Goal: Transaction & Acquisition: Book appointment/travel/reservation

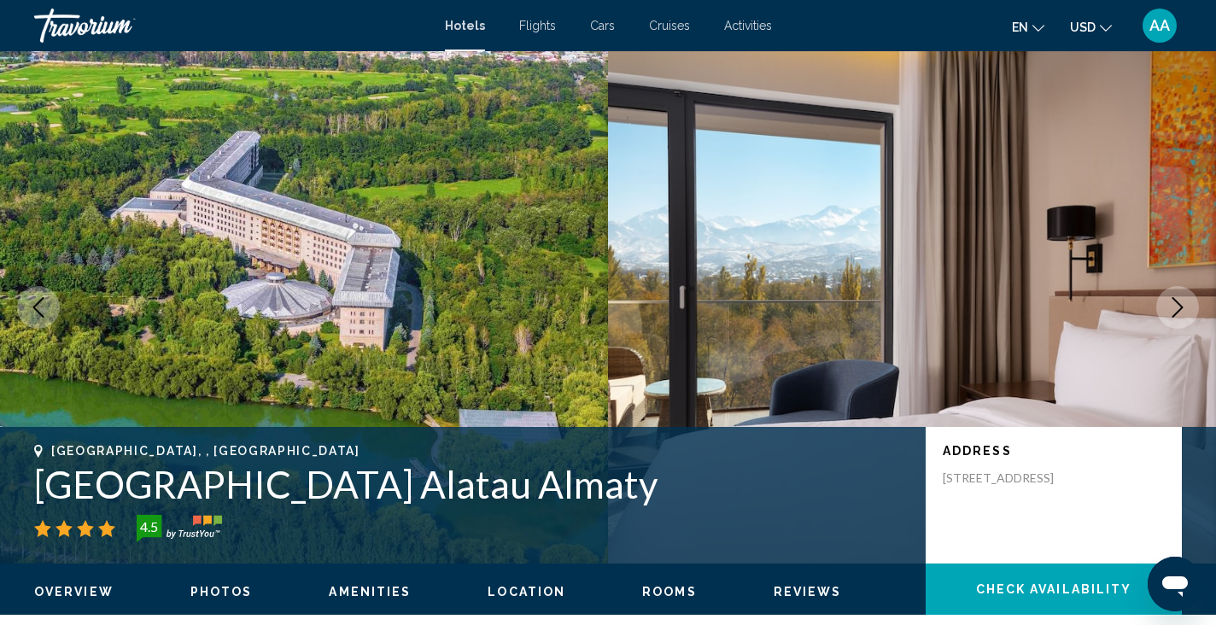
click at [1175, 34] on button "AA" at bounding box center [1159, 26] width 44 height 36
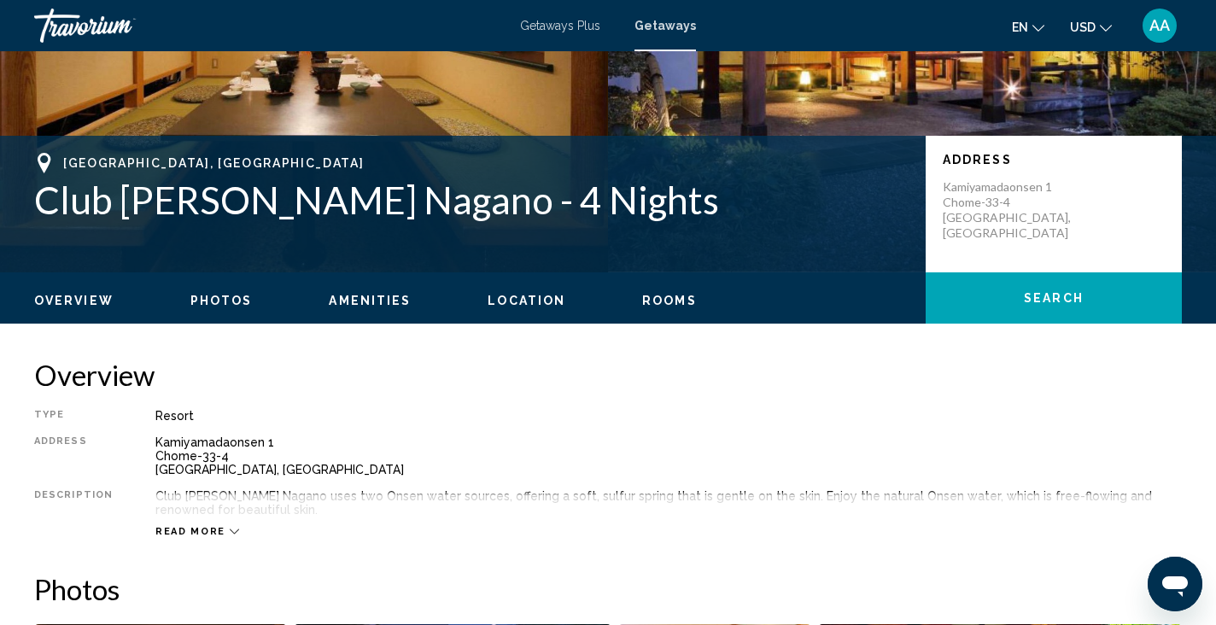
scroll to position [298, 0]
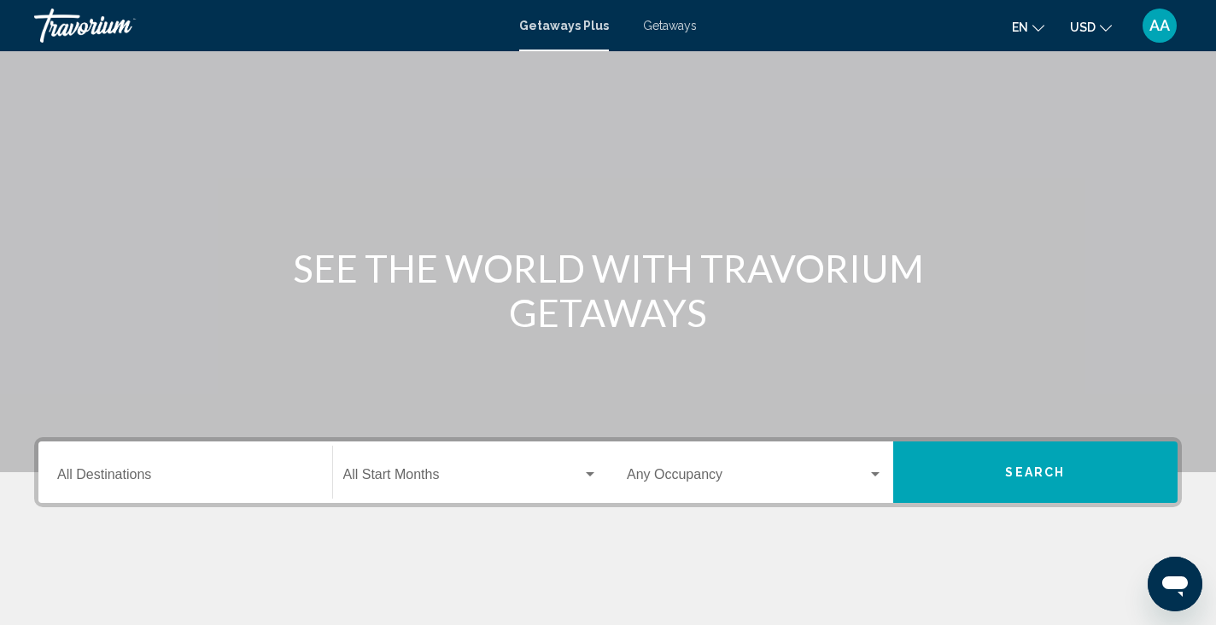
scroll to position [32, 0]
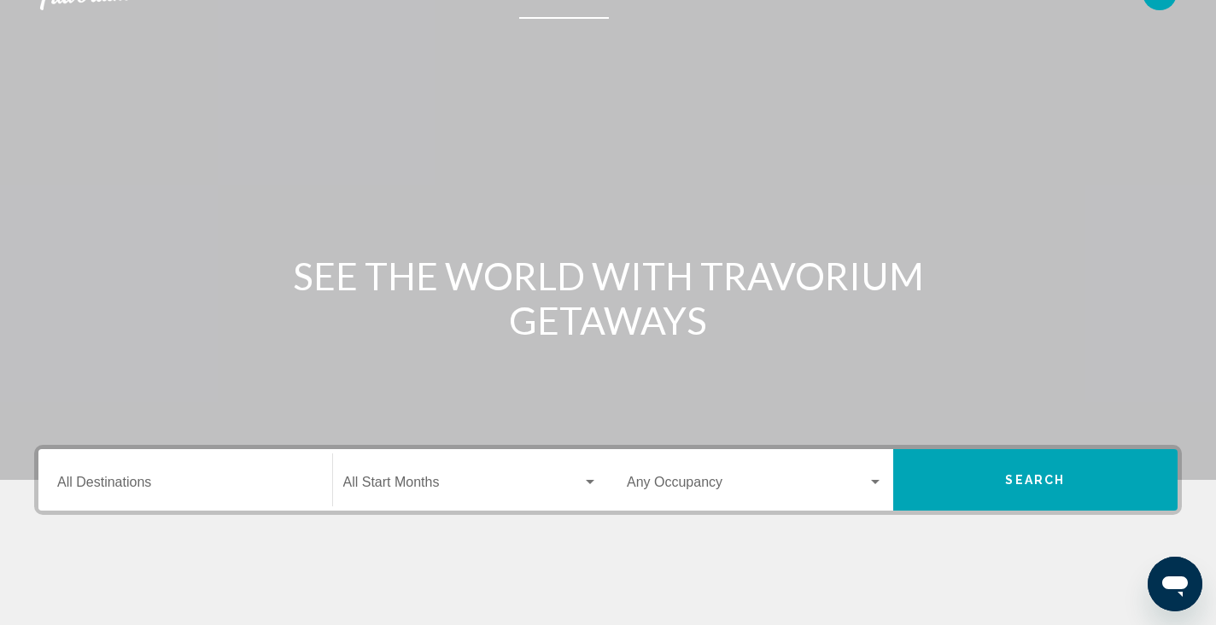
click at [182, 460] on div "Destination All Destinations" at bounding box center [185, 480] width 256 height 54
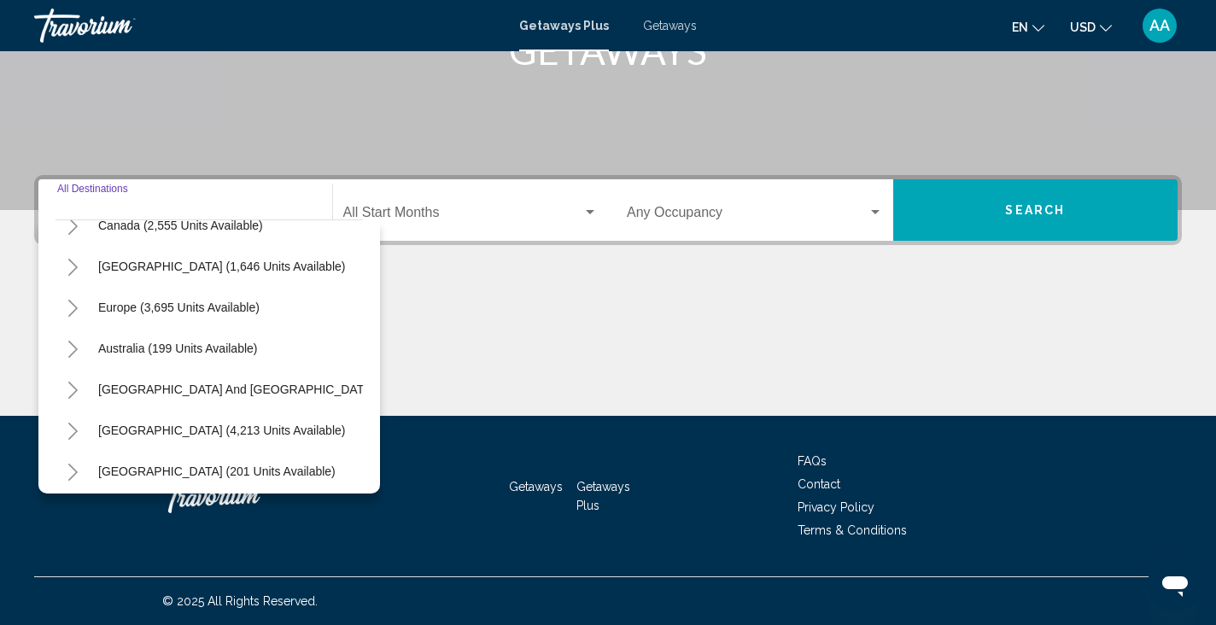
scroll to position [277, 0]
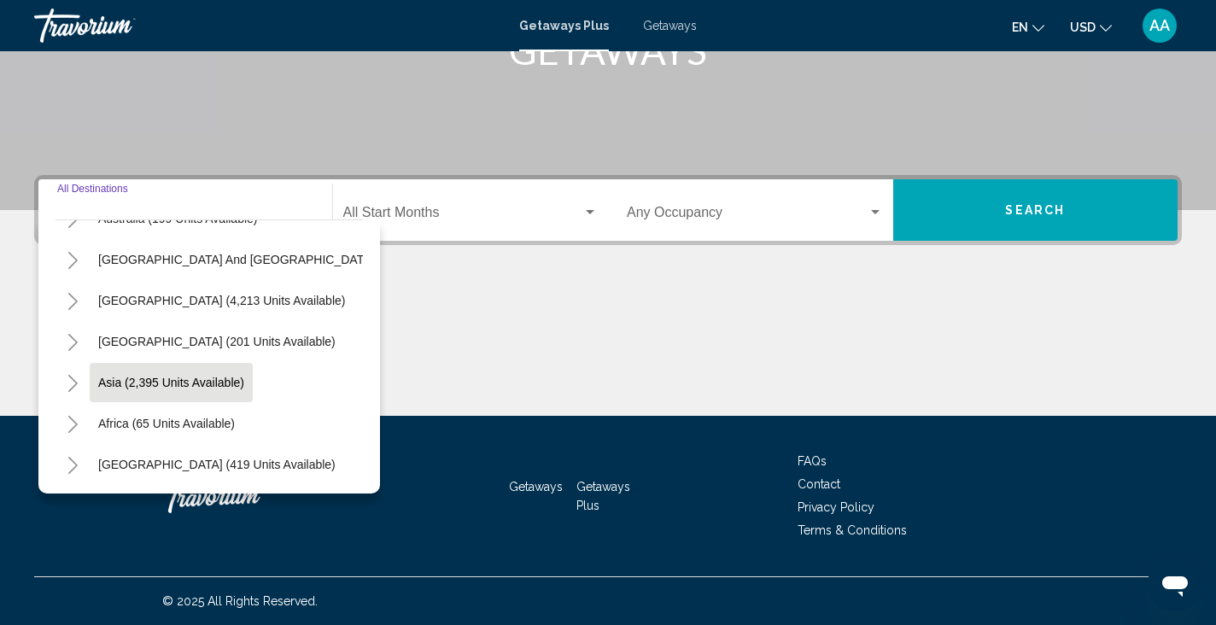
click at [163, 385] on span "Asia (2,395 units available)" at bounding box center [171, 383] width 146 height 14
type input "**********"
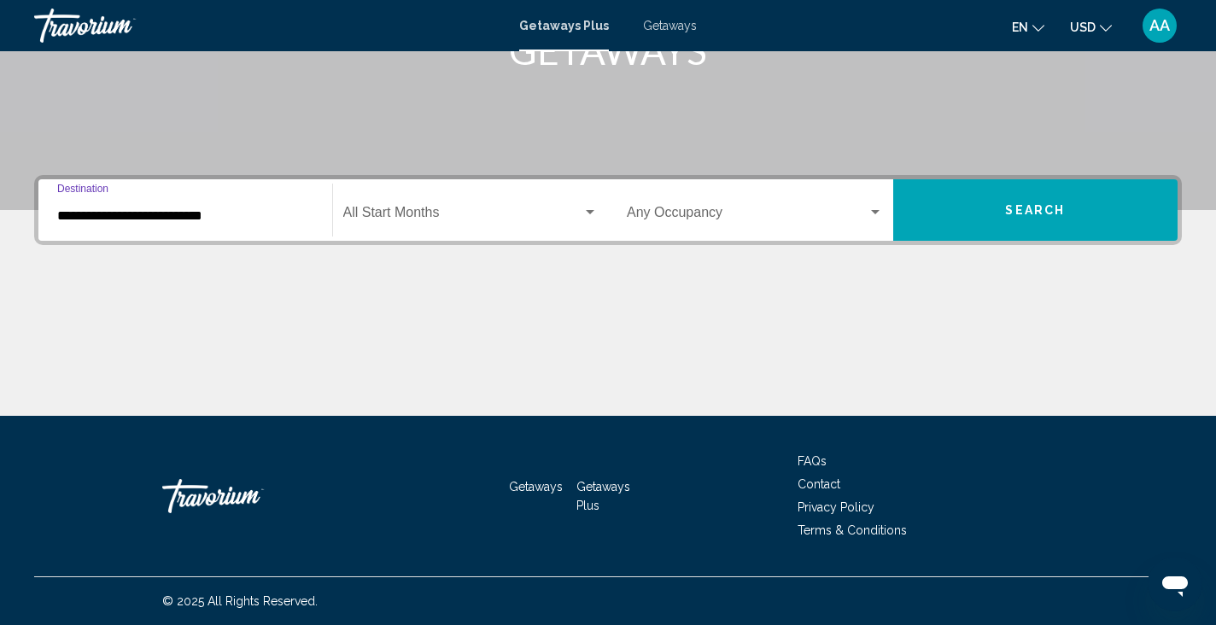
click at [464, 180] on mat-form-field "Start Month All Start Months" at bounding box center [471, 210] width 276 height 61
click at [455, 211] on span "Search widget" at bounding box center [463, 215] width 240 height 15
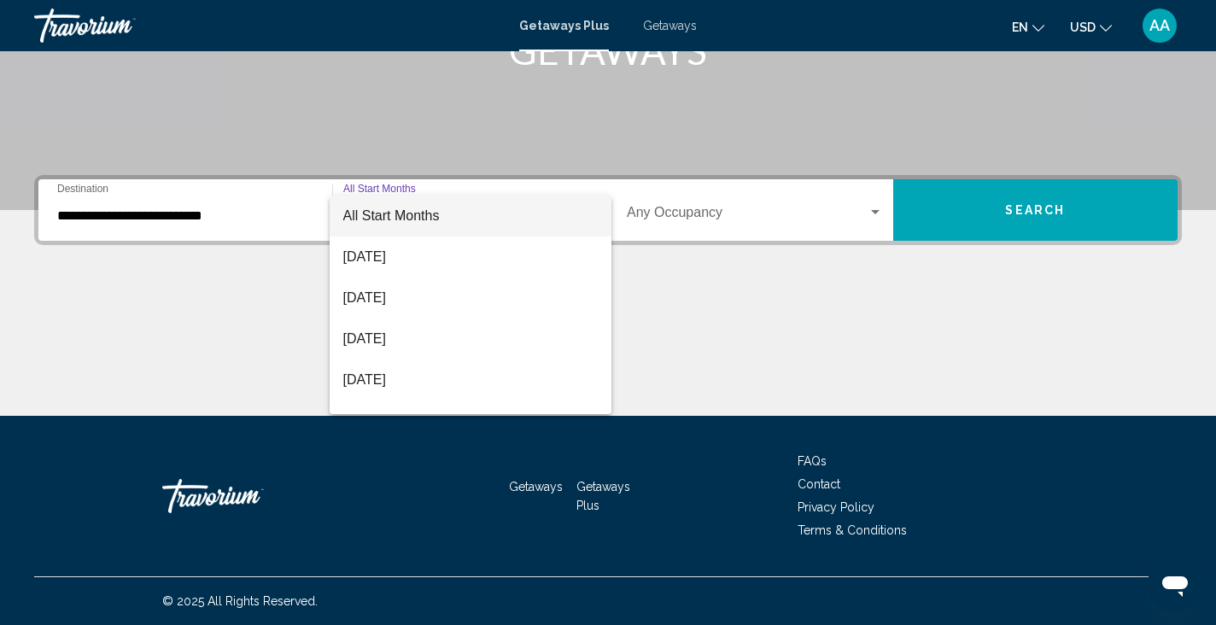
click at [455, 211] on span "All Start Months" at bounding box center [470, 215] width 255 height 41
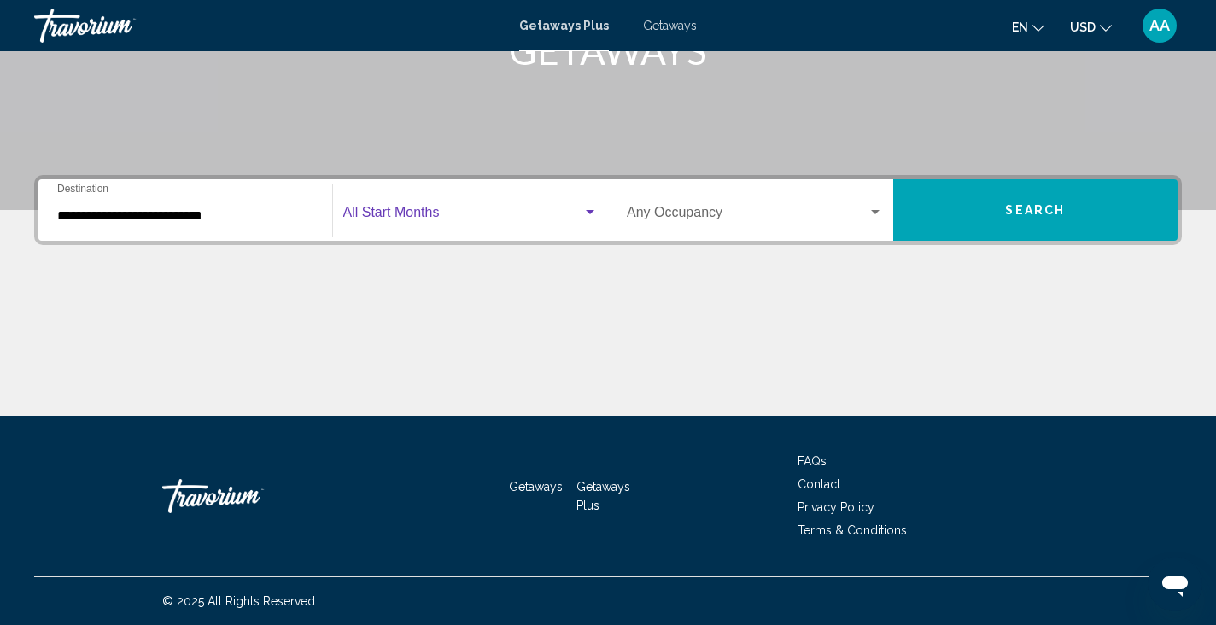
click at [455, 211] on span "Search widget" at bounding box center [463, 215] width 240 height 15
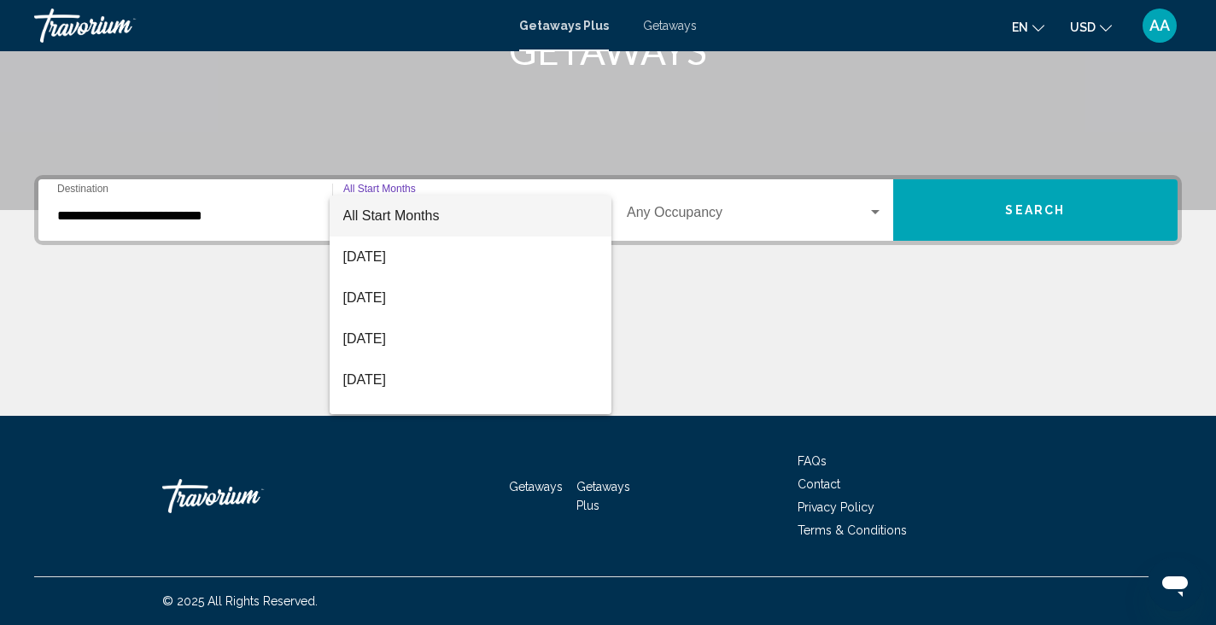
click at [475, 211] on span "All Start Months" at bounding box center [470, 215] width 255 height 41
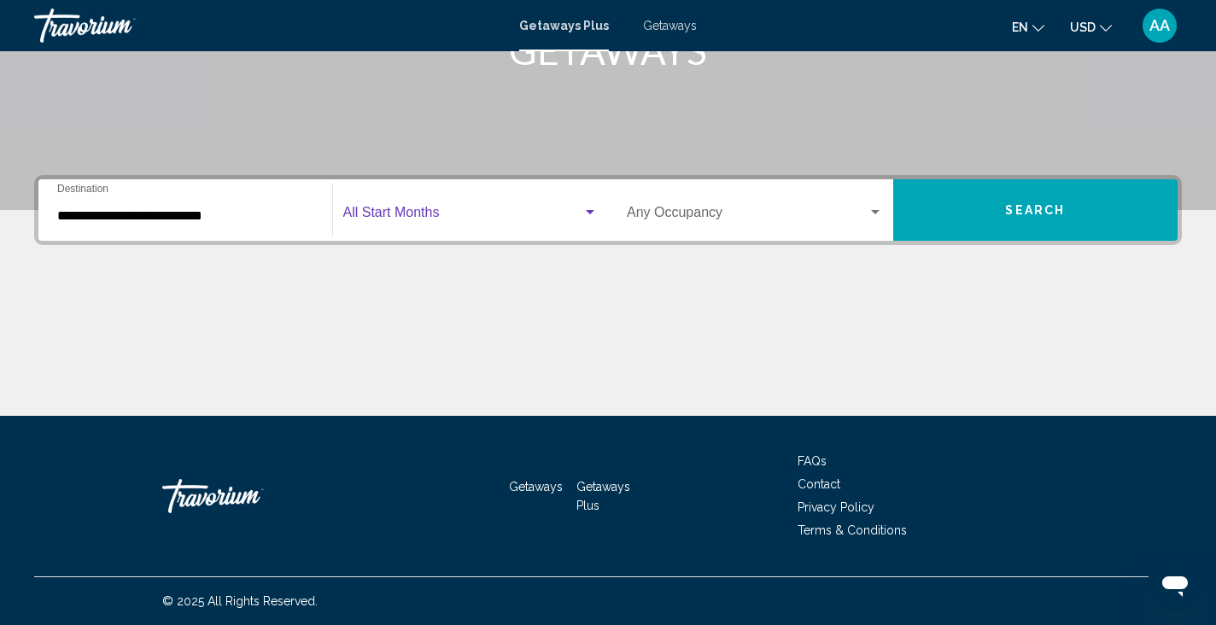
click at [475, 211] on span "Search widget" at bounding box center [463, 215] width 240 height 15
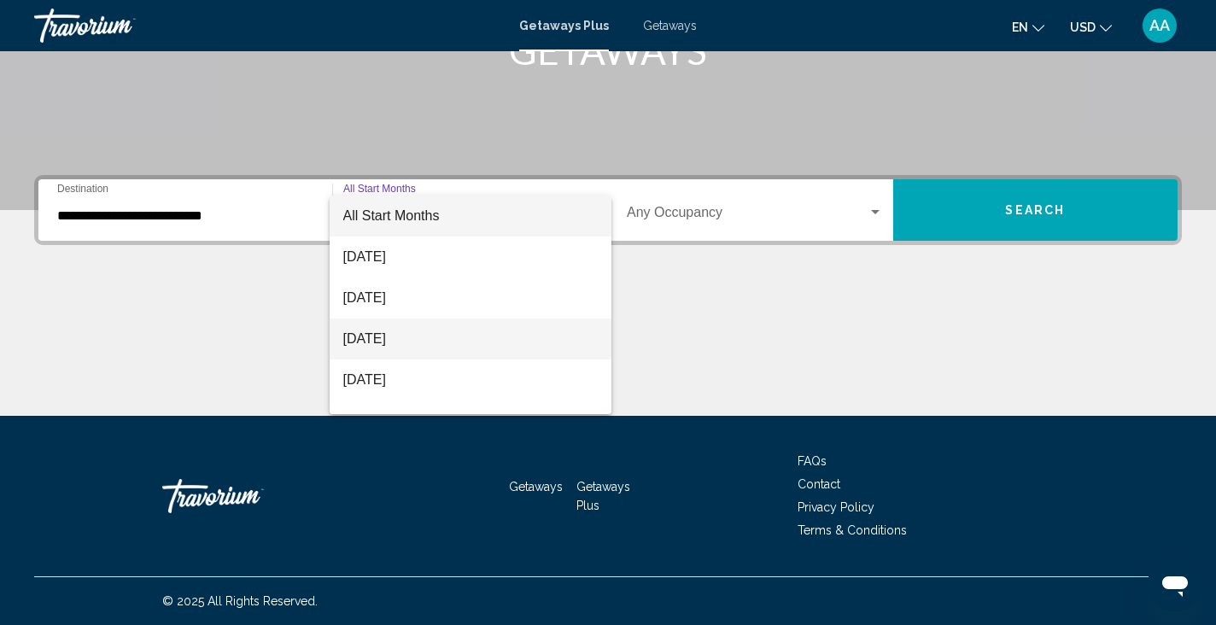
click at [415, 350] on span "October 2025" at bounding box center [470, 338] width 255 height 41
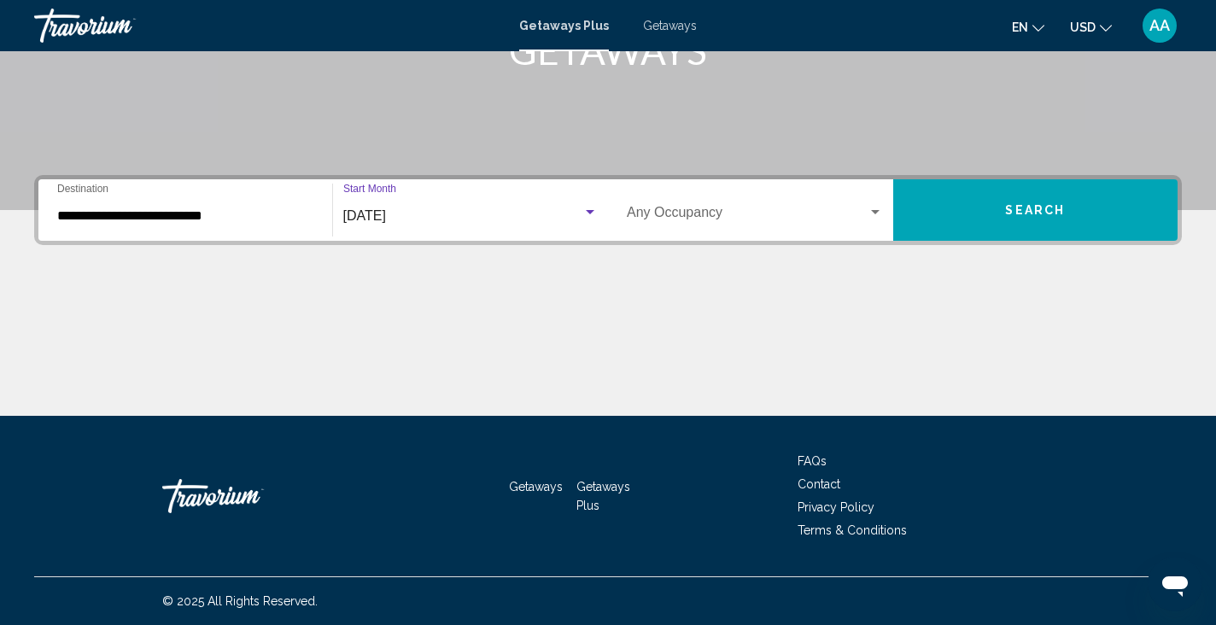
click at [758, 178] on div "**********" at bounding box center [607, 210] width 1147 height 70
click at [754, 198] on div "Occupancy Any Occupancy" at bounding box center [755, 211] width 256 height 54
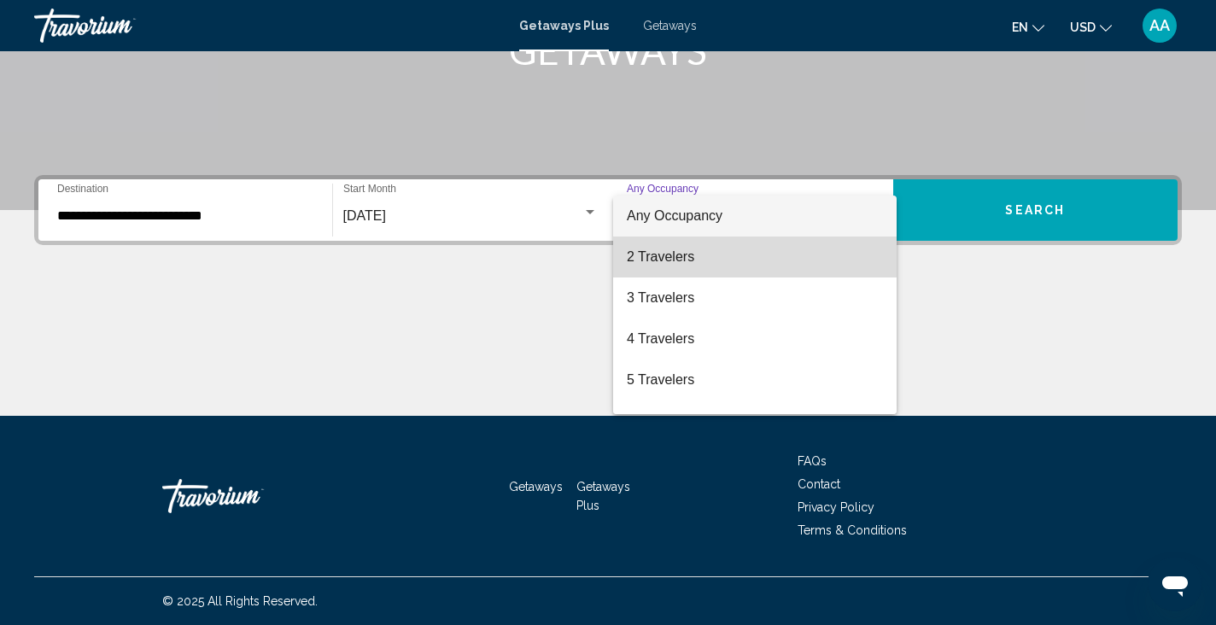
click at [728, 248] on span "2 Travelers" at bounding box center [755, 256] width 256 height 41
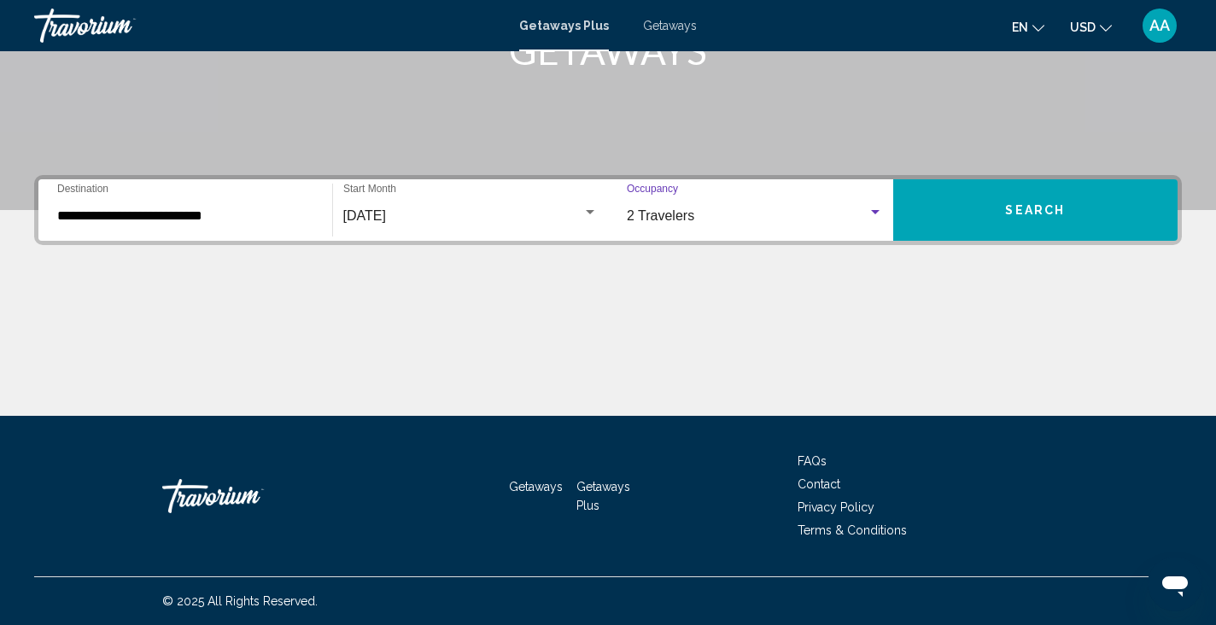
click at [504, 212] on div "October 2025" at bounding box center [463, 215] width 240 height 15
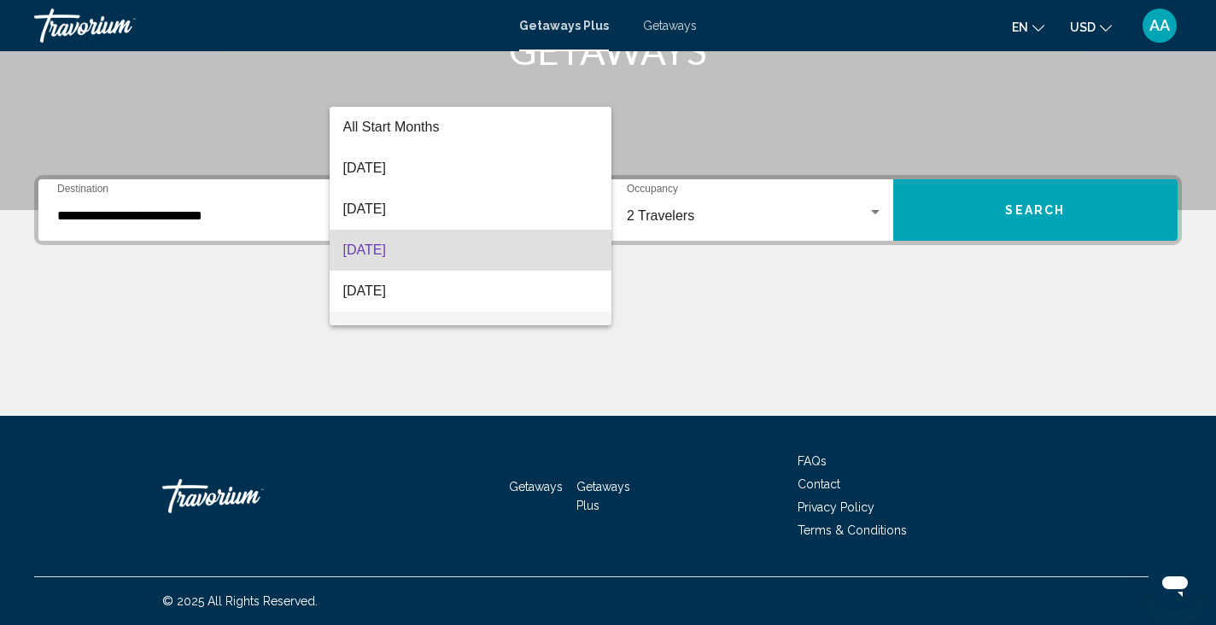
scroll to position [34, 0]
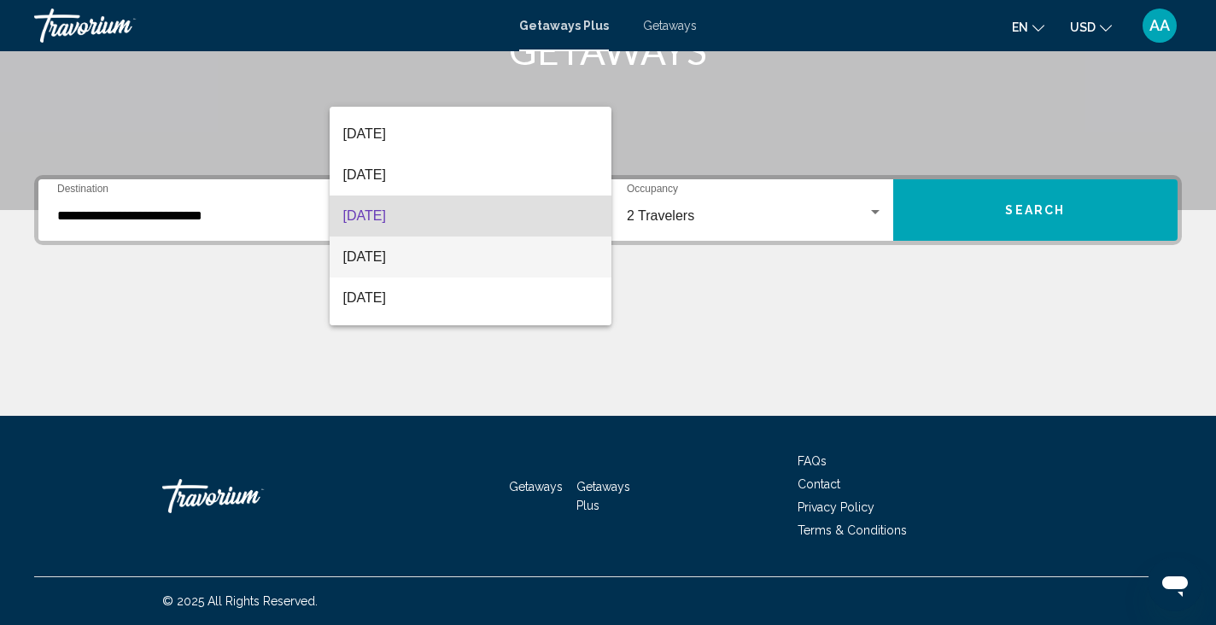
click at [478, 248] on span "November 2025" at bounding box center [470, 256] width 255 height 41
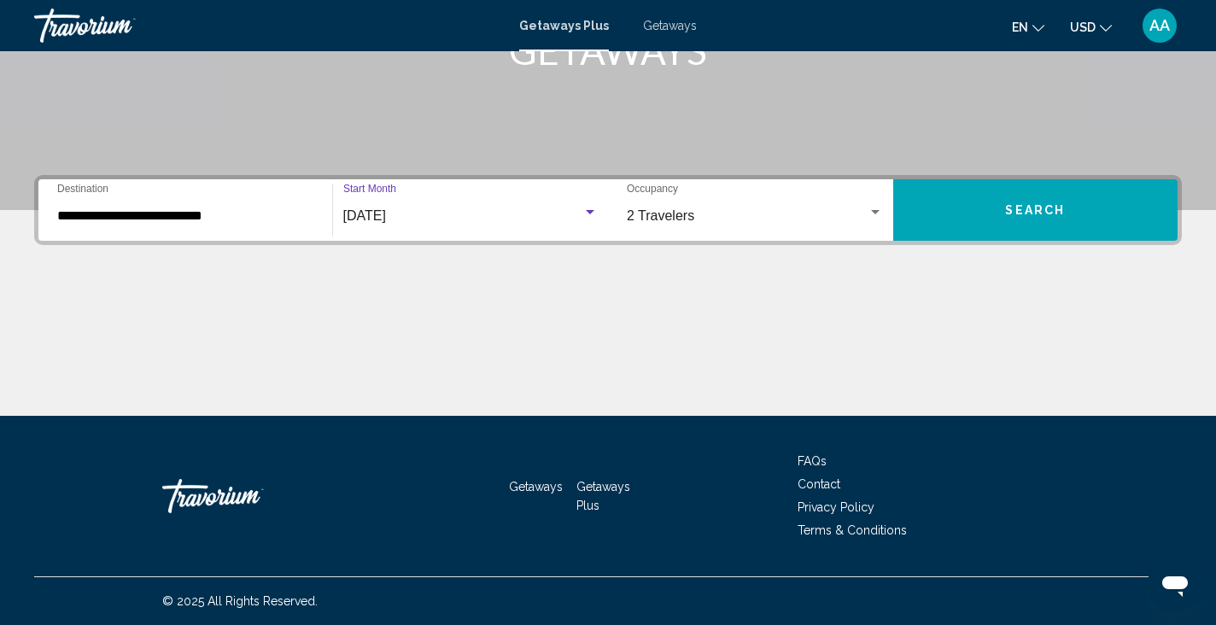
click at [1059, 223] on button "Search" at bounding box center [1035, 209] width 285 height 61
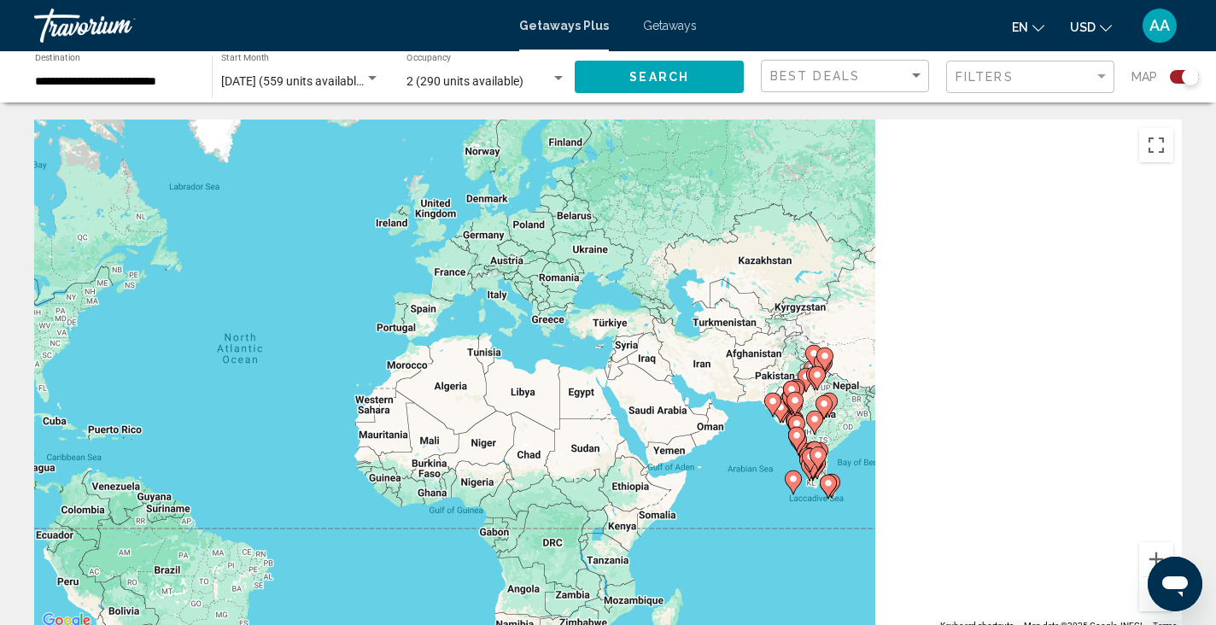
drag, startPoint x: 874, startPoint y: 347, endPoint x: 445, endPoint y: 335, distance: 429.6
click at [445, 335] on div "To activate drag with keyboard, press Alt + Enter. Once in keyboard drag state,…" at bounding box center [607, 376] width 1147 height 512
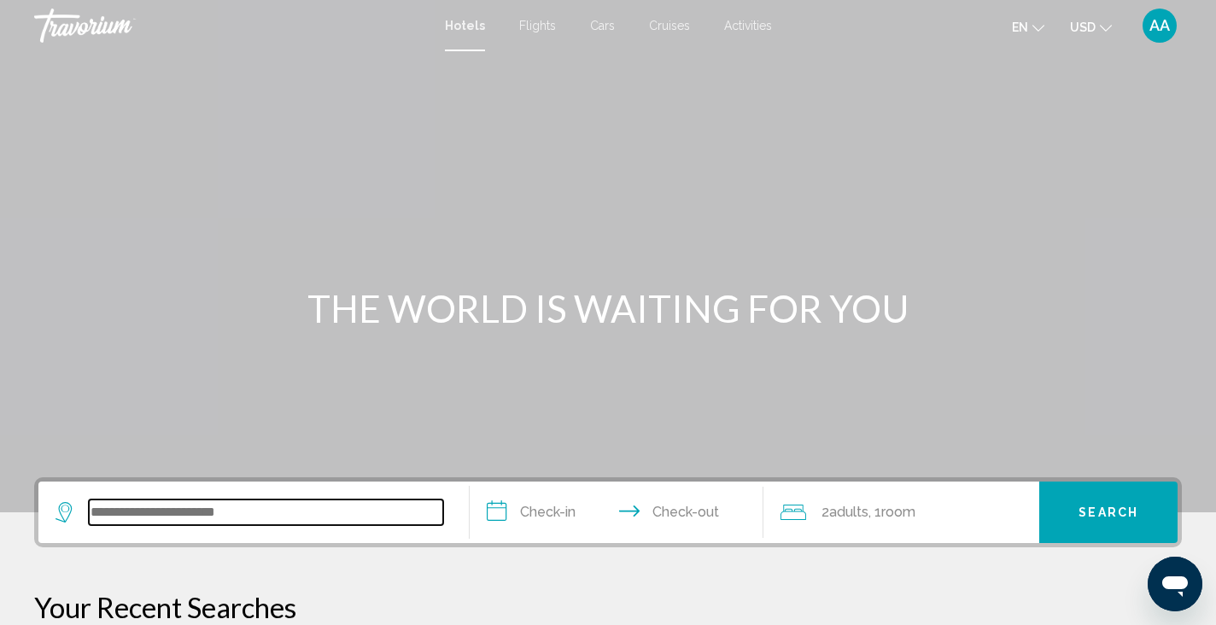
click at [222, 515] on input "Search widget" at bounding box center [266, 512] width 354 height 26
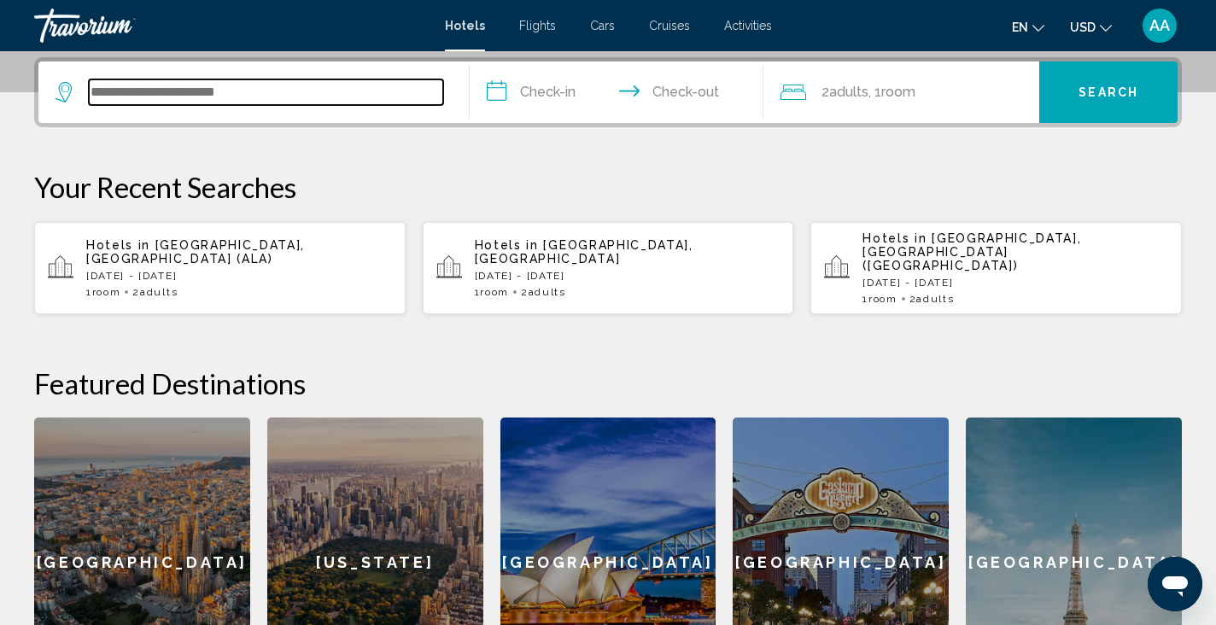
scroll to position [422, 0]
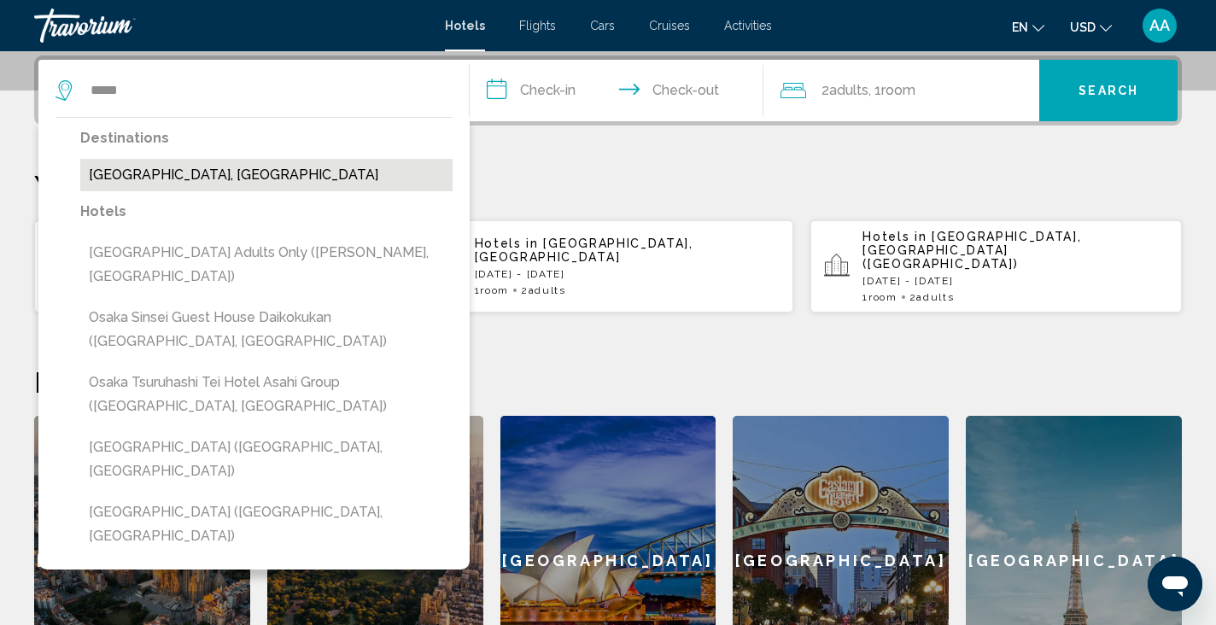
click at [206, 172] on button "[GEOGRAPHIC_DATA], [GEOGRAPHIC_DATA]" at bounding box center [266, 175] width 372 height 32
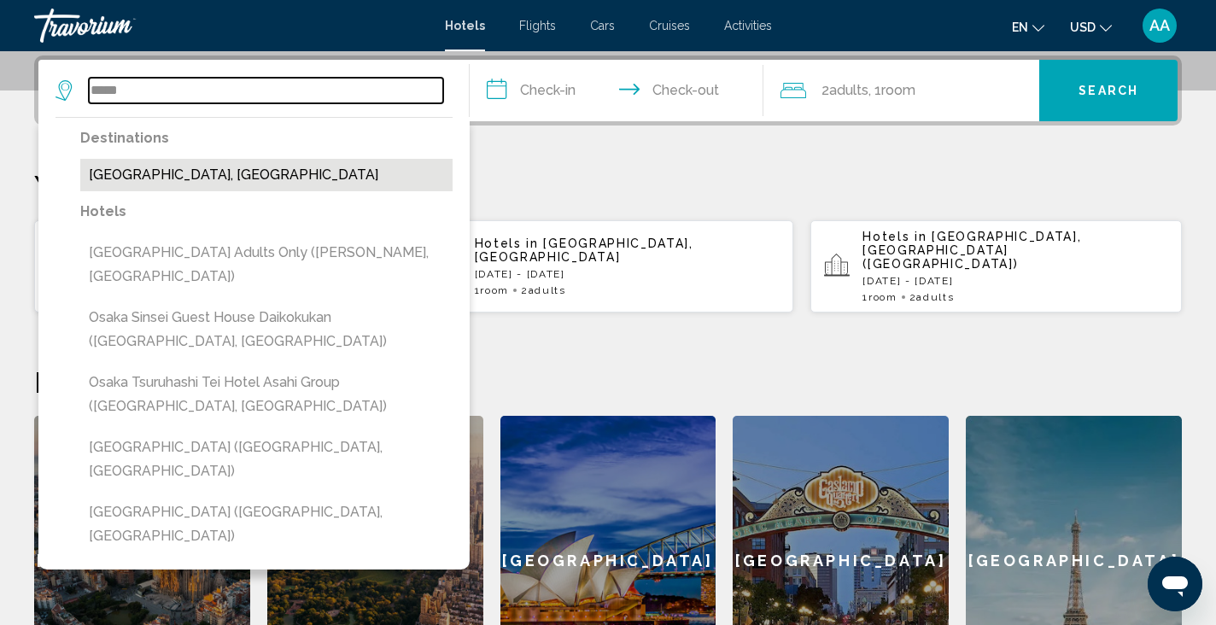
type input "**********"
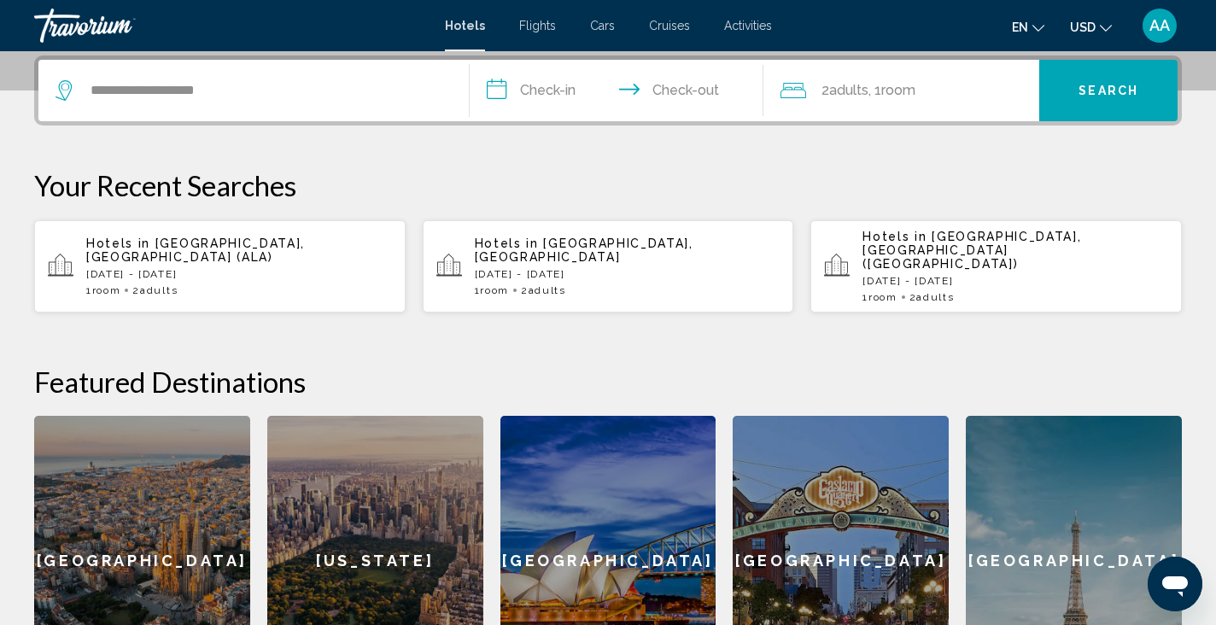
click at [547, 85] on input "**********" at bounding box center [620, 93] width 300 height 67
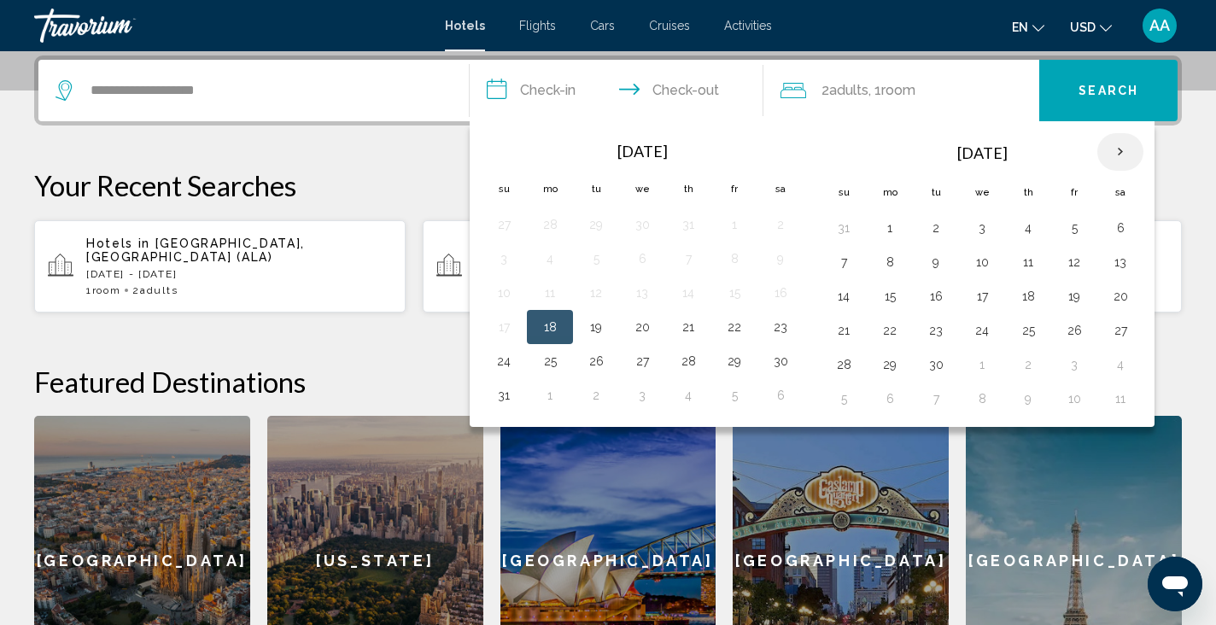
click at [1123, 149] on th "Next month" at bounding box center [1120, 152] width 46 height 38
click at [895, 254] on button "3" at bounding box center [889, 262] width 27 height 24
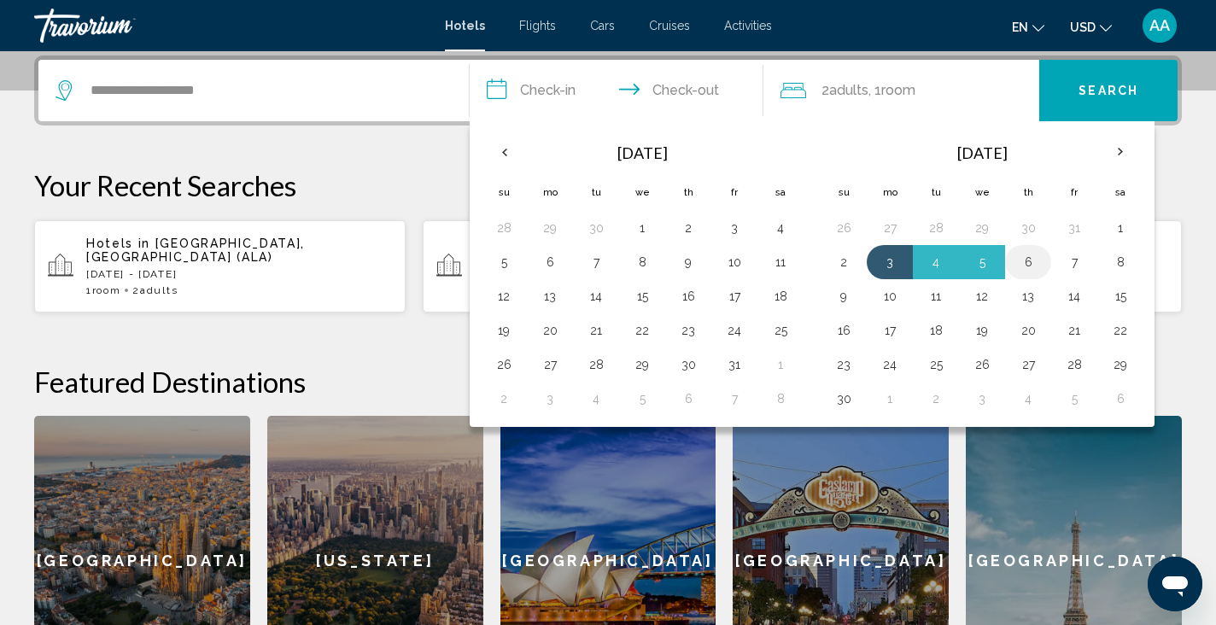
click at [1035, 263] on button "6" at bounding box center [1027, 262] width 27 height 24
type input "**********"
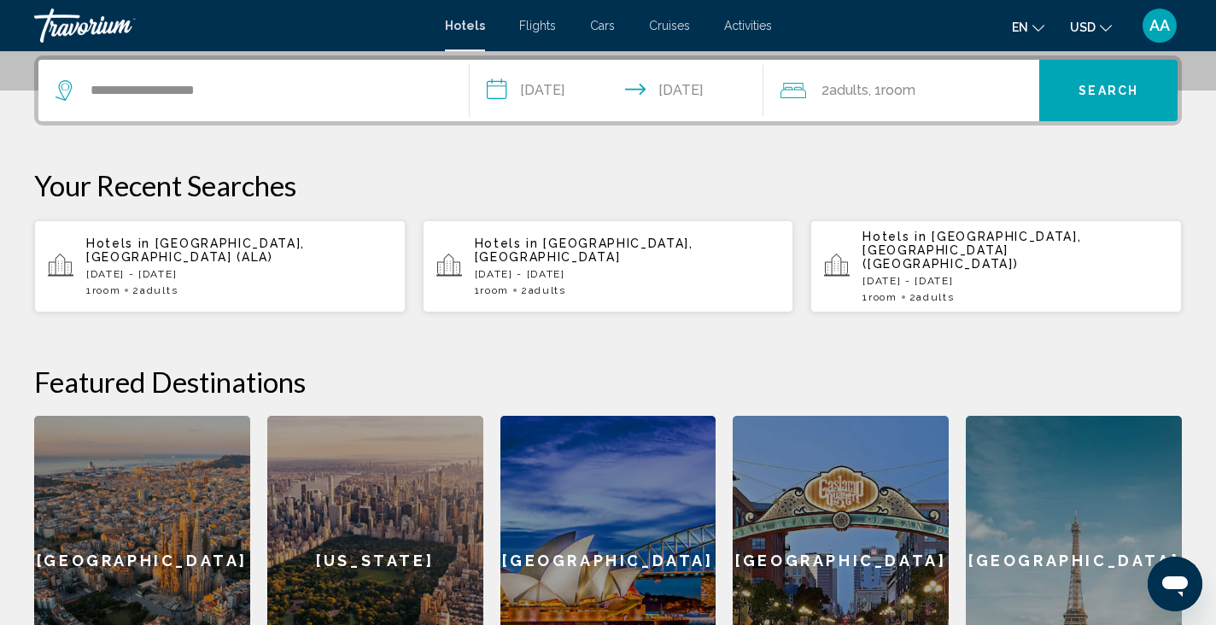
click at [1100, 74] on button "Search" at bounding box center [1108, 90] width 138 height 61
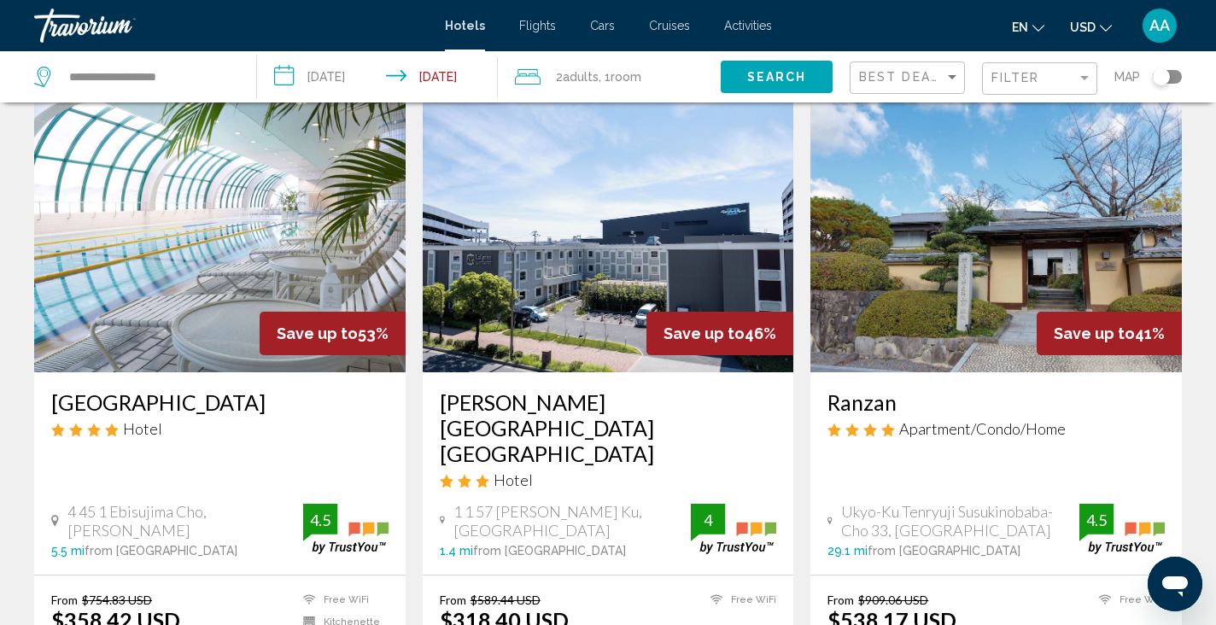
scroll to position [97, 0]
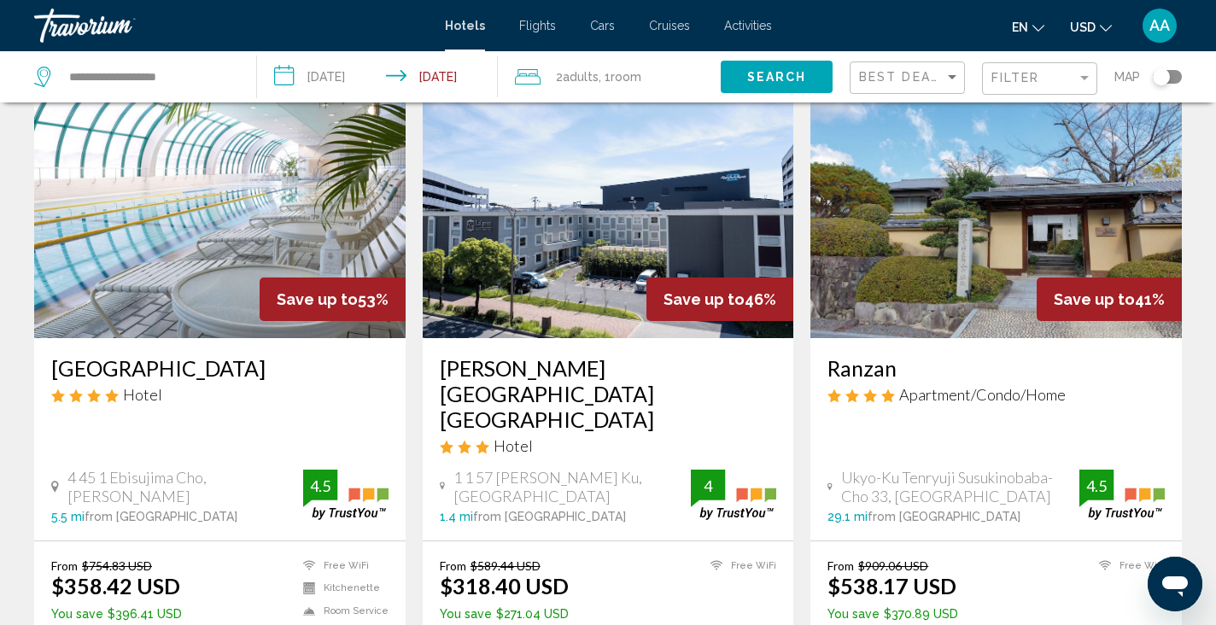
click at [245, 214] on img "Main content" at bounding box center [219, 201] width 371 height 273
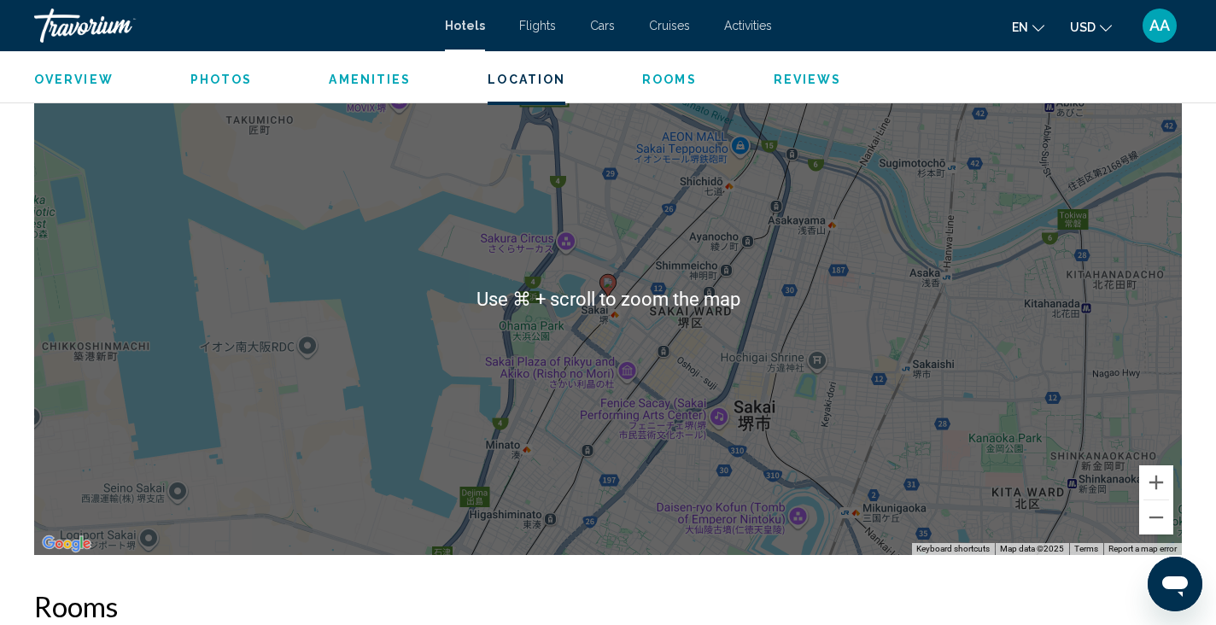
scroll to position [1679, 0]
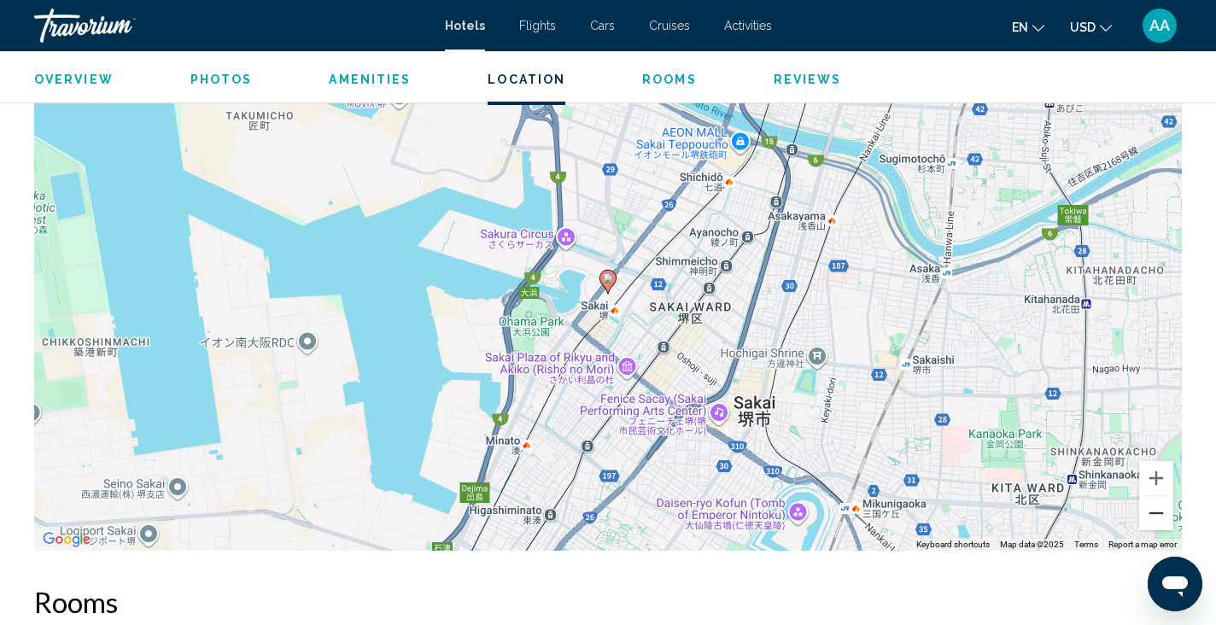
click at [1164, 504] on button "Zoom out" at bounding box center [1156, 513] width 34 height 34
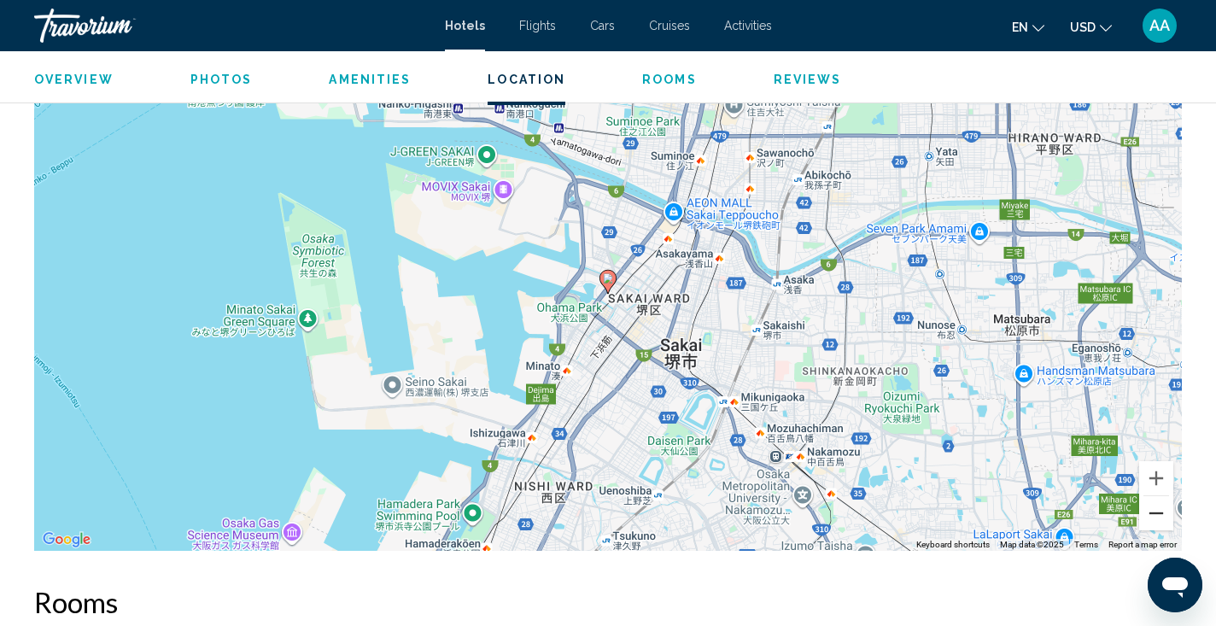
click at [1164, 504] on button "Zoom out" at bounding box center [1156, 513] width 34 height 34
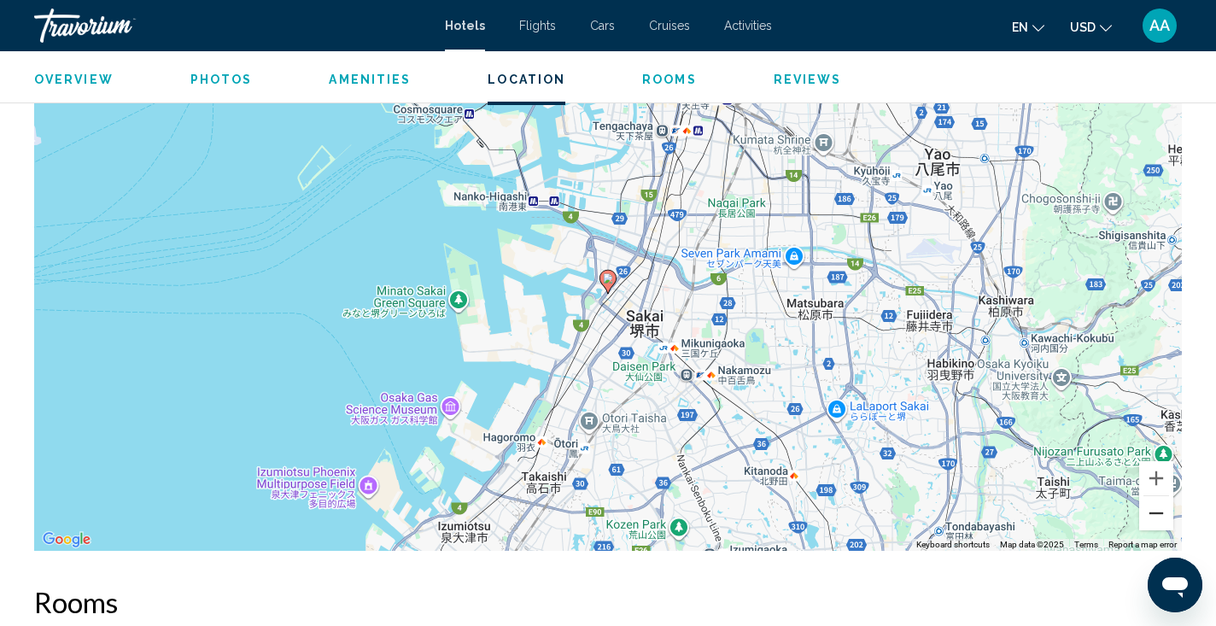
click at [1164, 504] on button "Zoom out" at bounding box center [1156, 513] width 34 height 34
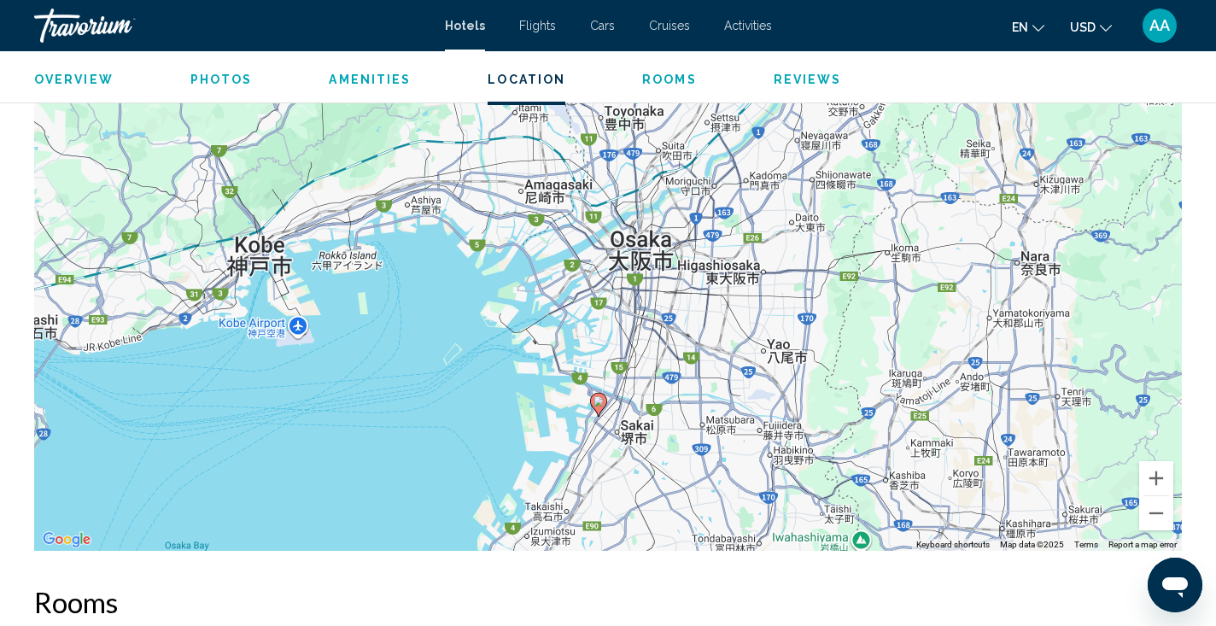
drag, startPoint x: 625, startPoint y: 262, endPoint x: 615, endPoint y: 389, distance: 127.5
click at [615, 389] on div "To activate drag with keyboard, press Alt + Enter. Once in keyboard drag state,…" at bounding box center [607, 294] width 1147 height 512
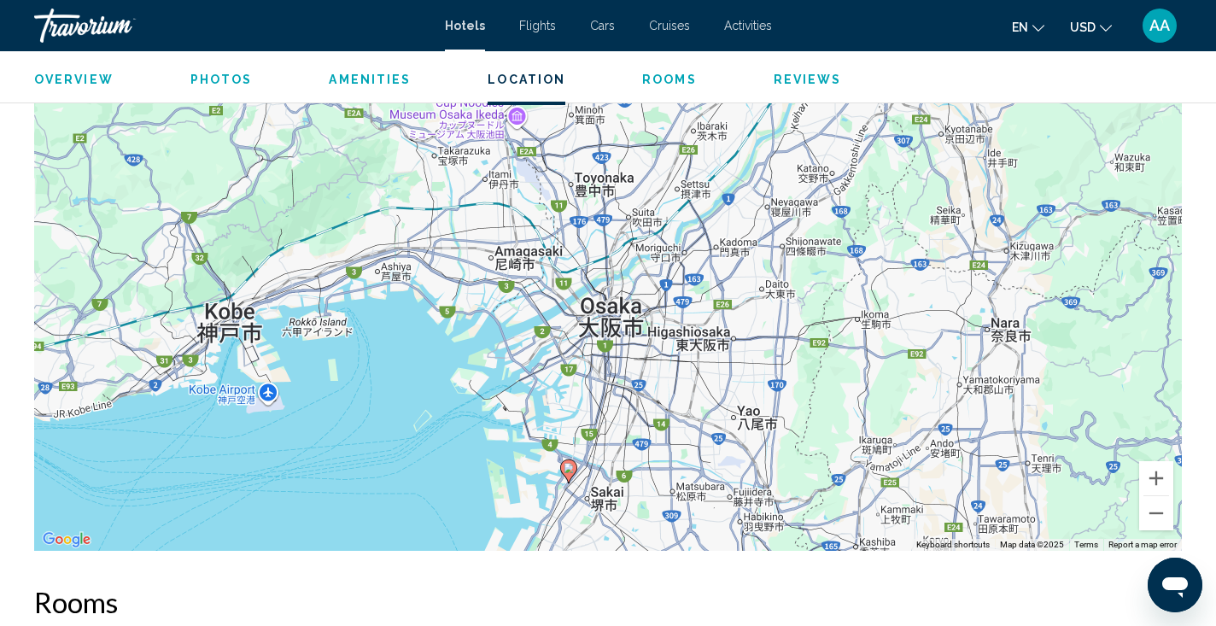
drag, startPoint x: 621, startPoint y: 435, endPoint x: 591, endPoint y: 500, distance: 72.6
click at [591, 500] on div "To activate drag with keyboard, press Alt + Enter. Once in keyboard drag state,…" at bounding box center [607, 294] width 1147 height 512
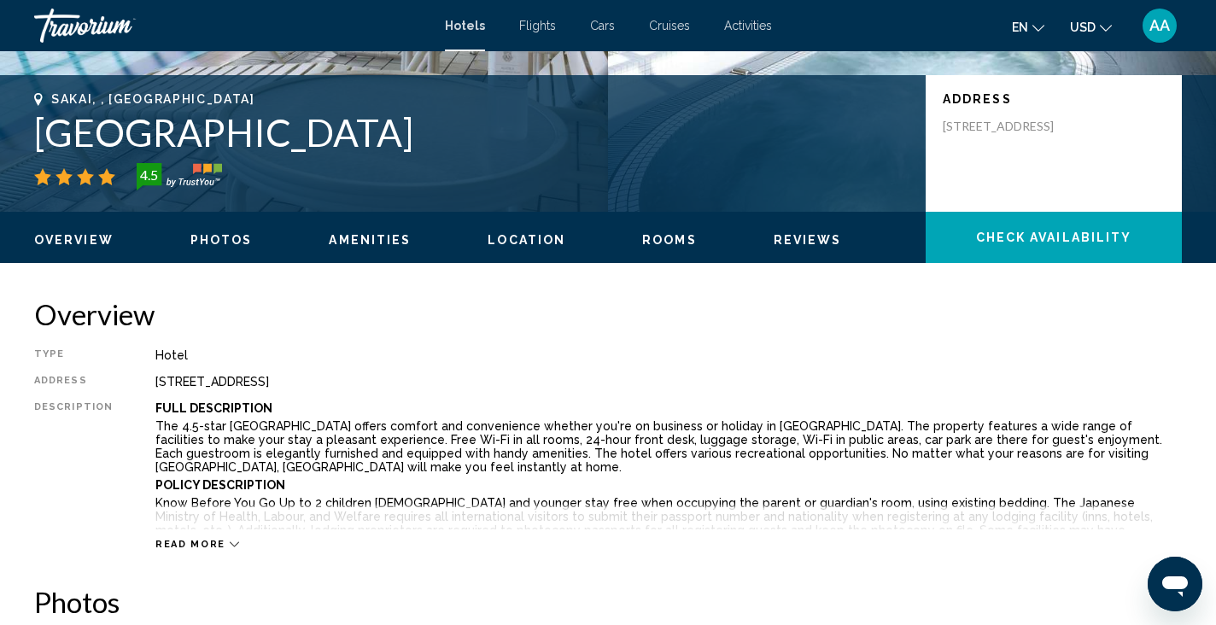
scroll to position [351, 0]
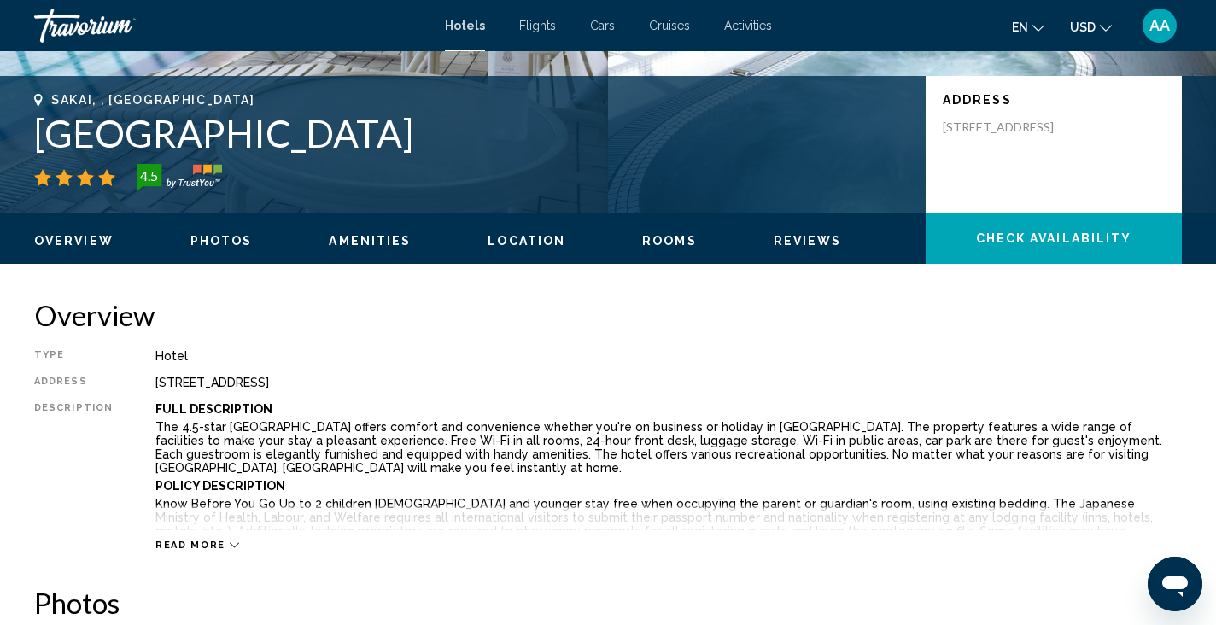
drag, startPoint x: 40, startPoint y: 125, endPoint x: 584, endPoint y: 134, distance: 543.8
click at [584, 134] on h1 "[GEOGRAPHIC_DATA]" at bounding box center [471, 133] width 874 height 44
copy h1 "[GEOGRAPHIC_DATA]"
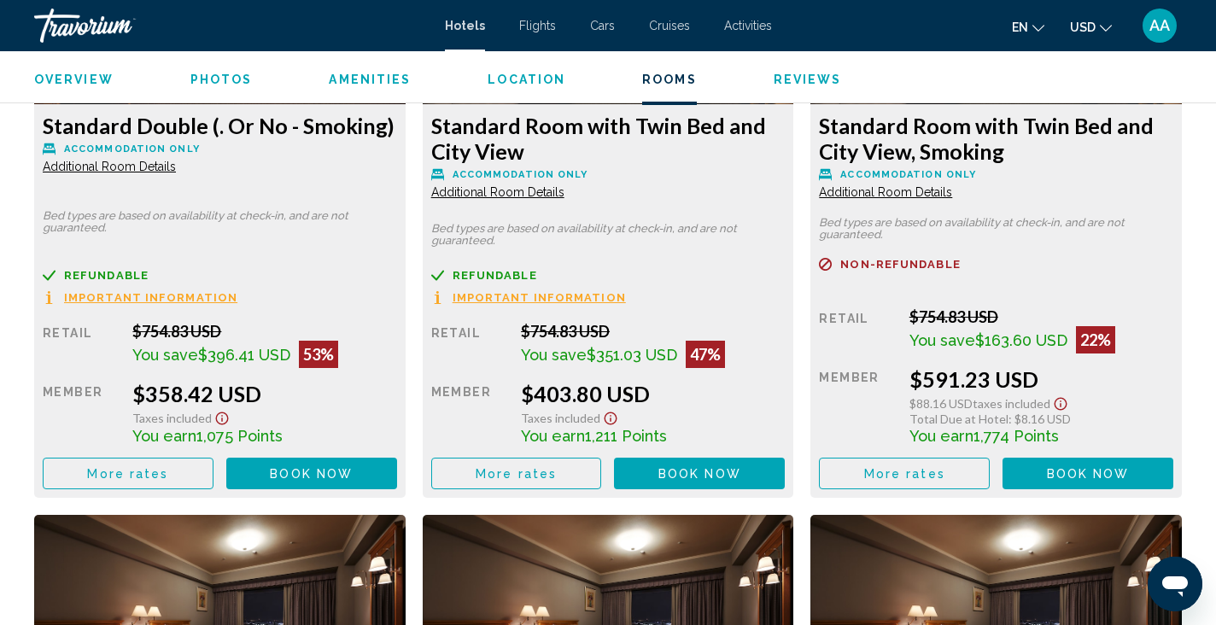
scroll to position [2530, 0]
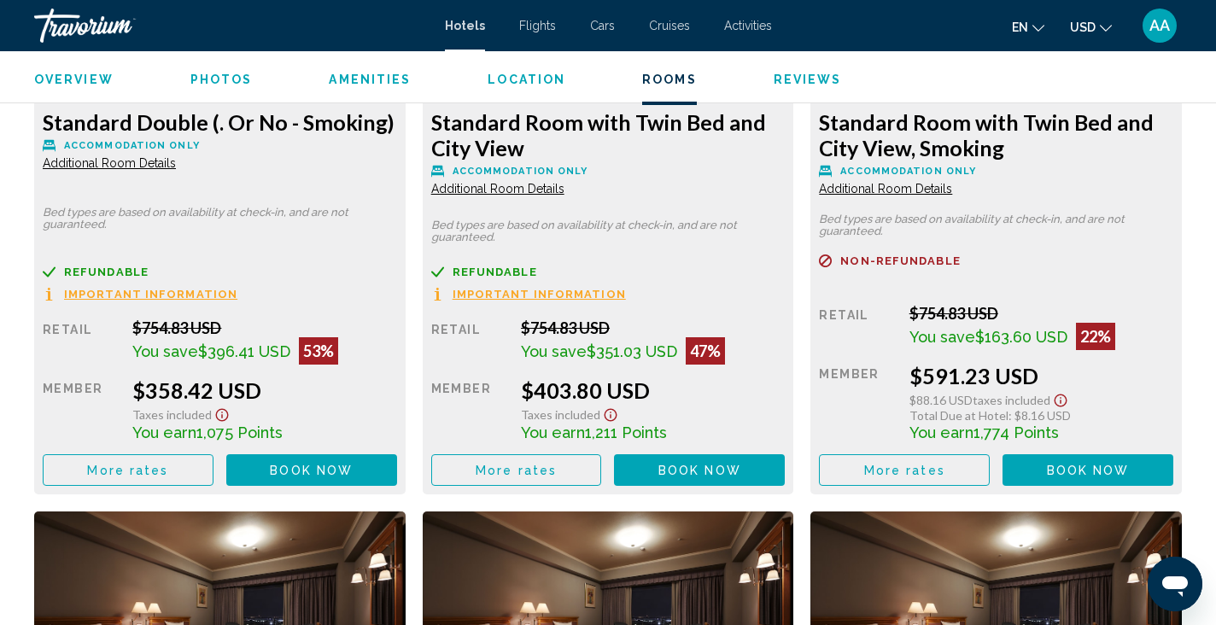
click at [170, 464] on button "More rates" at bounding box center [128, 470] width 171 height 32
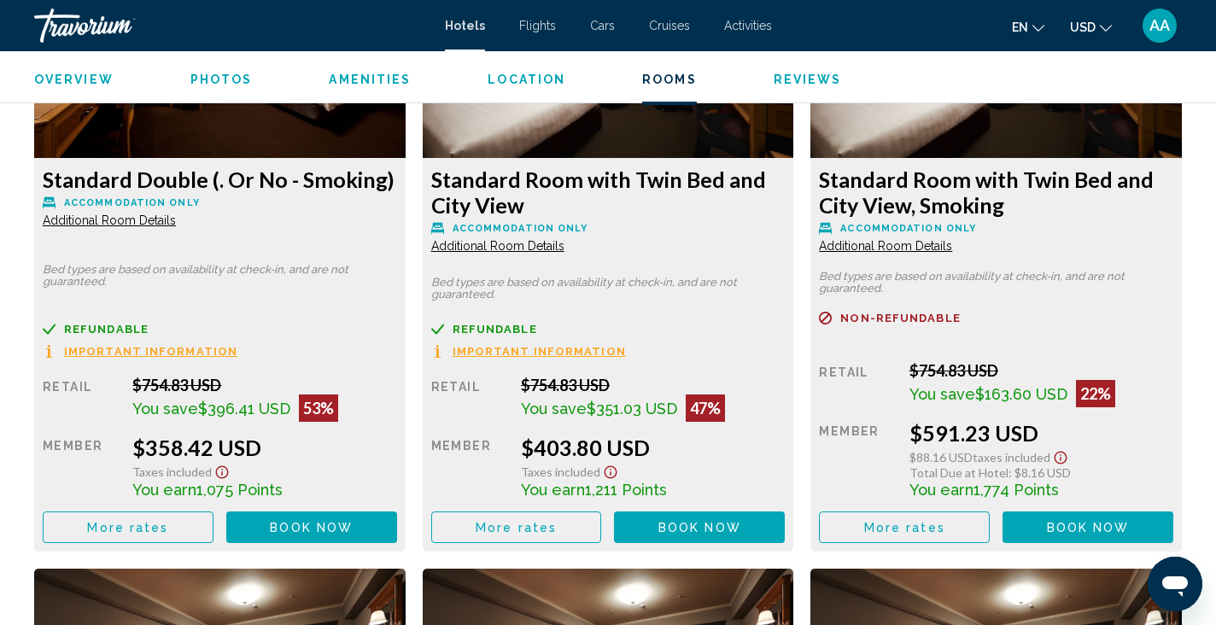
scroll to position [2471, 0]
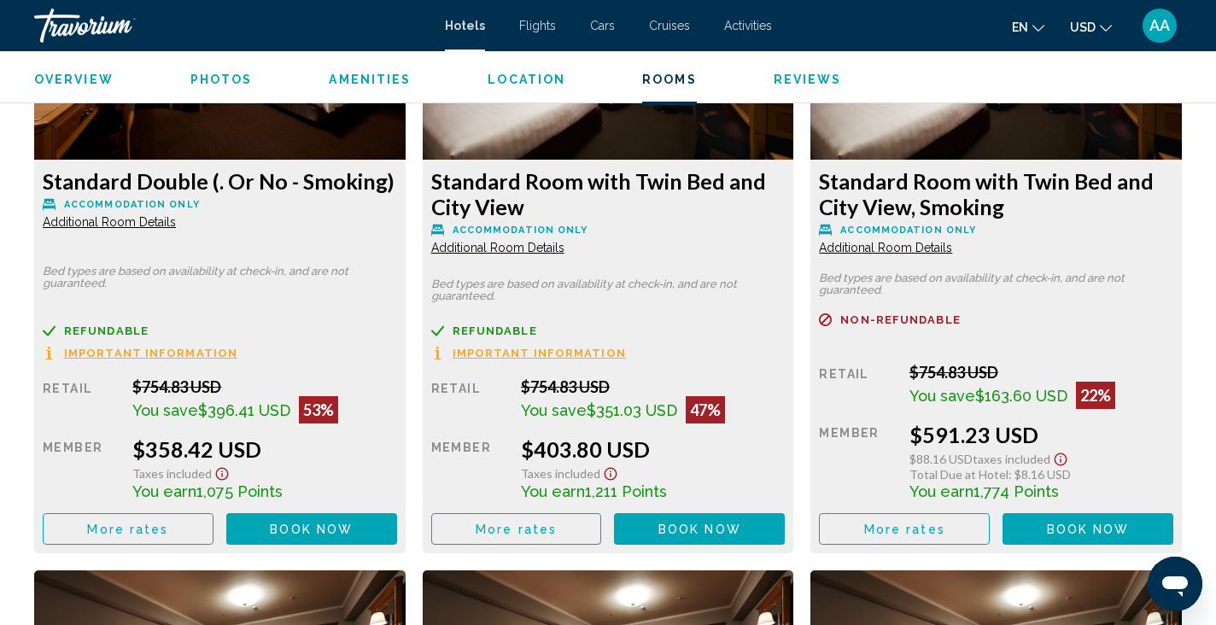
click at [222, 470] on icon "Show Taxes and Fees disclaimer" at bounding box center [222, 473] width 20 height 15
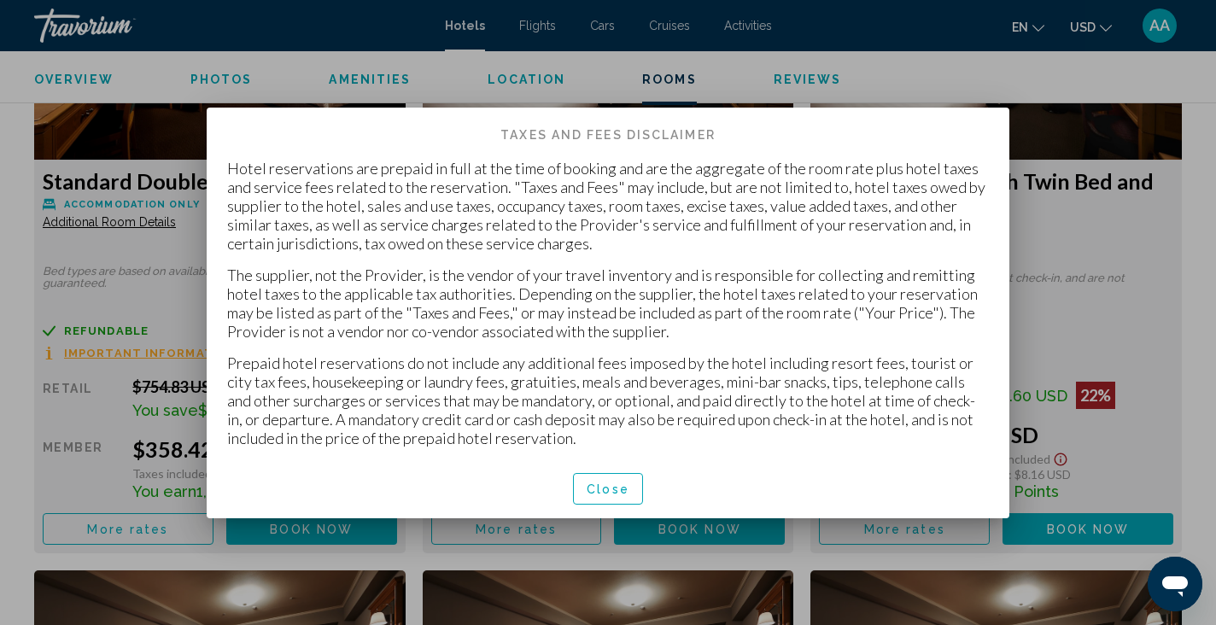
scroll to position [0, 0]
click at [604, 476] on button "Close" at bounding box center [608, 489] width 70 height 32
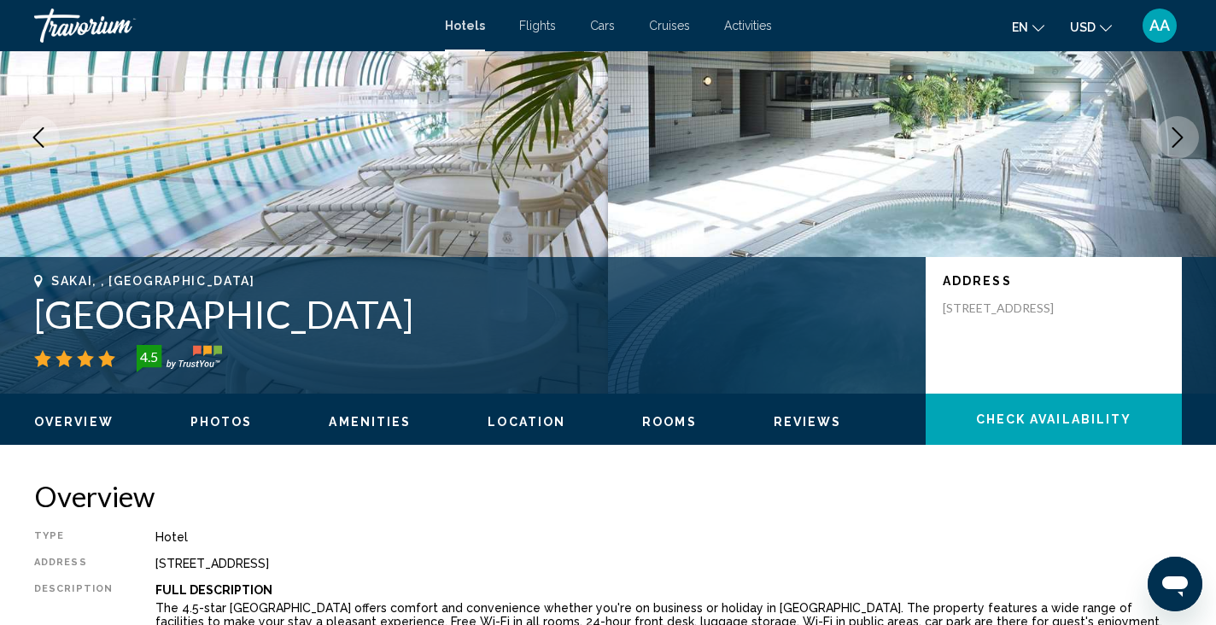
scroll to position [227, 0]
